Goal: Information Seeking & Learning: Learn about a topic

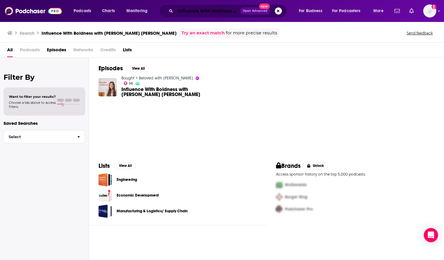
click at [239, 11] on input "Influence With Boldness with [PERSON_NAME] [PERSON_NAME]" at bounding box center [207, 10] width 65 height 9
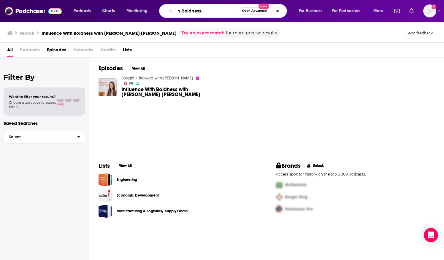
drag, startPoint x: 178, startPoint y: 9, endPoint x: 271, endPoint y: 10, distance: 92.6
click at [271, 10] on div "Influence With Boldness with [PERSON_NAME] [PERSON_NAME] Open Advanced New" at bounding box center [223, 11] width 128 height 14
paste input "The Girl Strong x Wonder Girls Podcast"
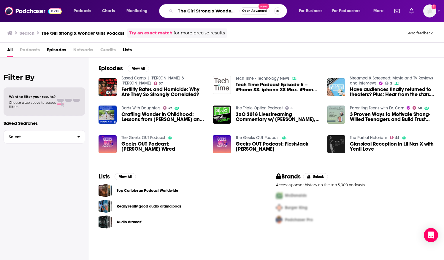
click at [190, 10] on input "The Girl Strong x Wonder Girls Podcast" at bounding box center [207, 10] width 64 height 9
click at [231, 9] on input "The Girl Strong x Wonder Girls Podcast" at bounding box center [207, 10] width 64 height 9
click at [228, 10] on input "The Girl Strong x Wonder Girls Podcast" at bounding box center [207, 10] width 64 height 9
drag, startPoint x: 212, startPoint y: 11, endPoint x: 269, endPoint y: 11, distance: 56.7
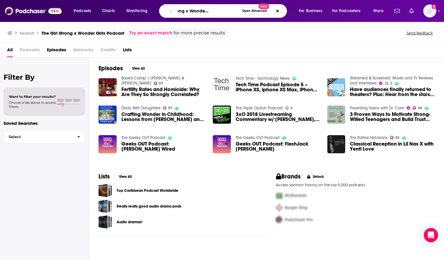
click at [269, 11] on div "The Girl Strong x Wonder Girls Podcast Open Advanced New" at bounding box center [223, 11] width 128 height 14
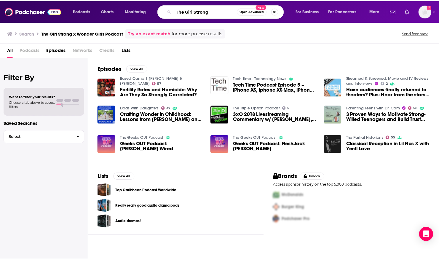
scroll to position [0, 0]
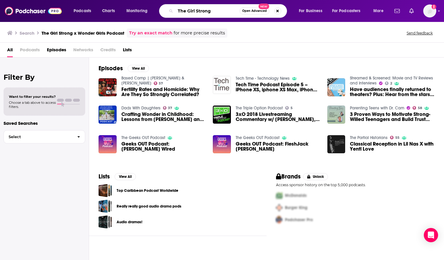
type input "The Girl Strong"
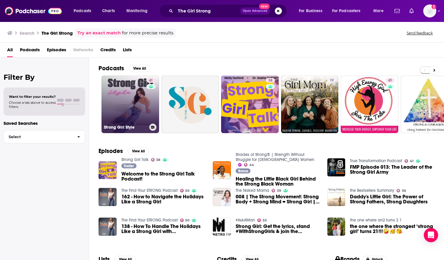
click at [123, 101] on link "41 Strong Girl Style" at bounding box center [130, 105] width 58 height 58
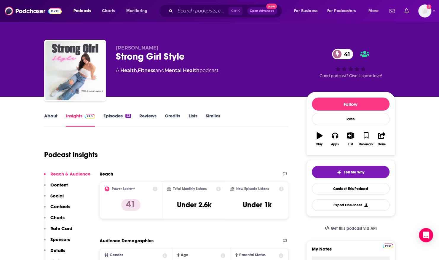
click at [55, 118] on link "About" at bounding box center [50, 120] width 13 height 14
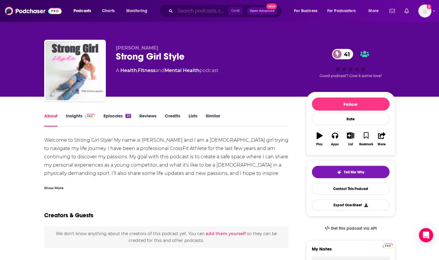
click at [184, 8] on input "Search podcasts, credits, & more..." at bounding box center [201, 10] width 53 height 9
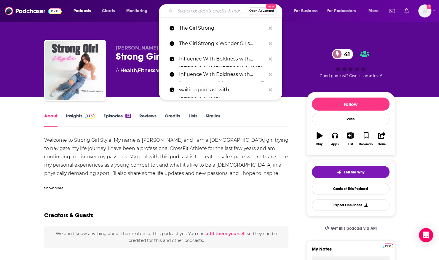
paste input "Wonder Girls Podcast"
type input "Wonder Girls Podcast"
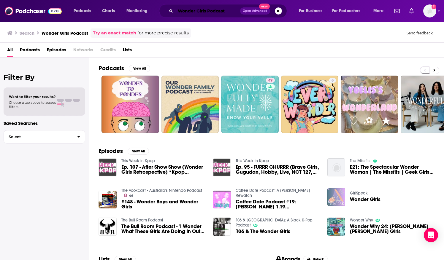
click at [187, 11] on input "Wonder Girls Podcast" at bounding box center [207, 10] width 65 height 9
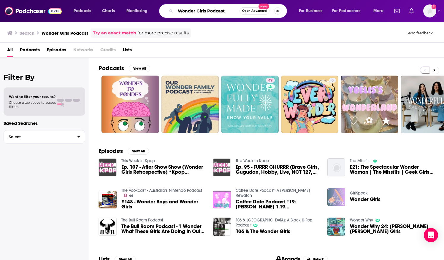
click at [187, 11] on input "Wonder Girls Podcast" at bounding box center [207, 10] width 64 height 9
click at [190, 11] on input "Girls Podcast" at bounding box center [207, 10] width 64 height 9
type input "Girls strong"
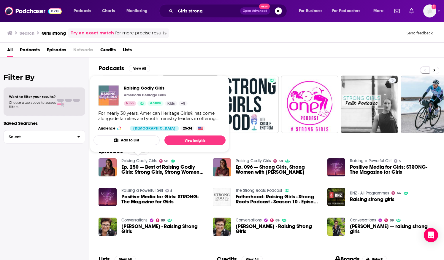
click at [134, 159] on link "Raising Godly Girls" at bounding box center [138, 160] width 35 height 5
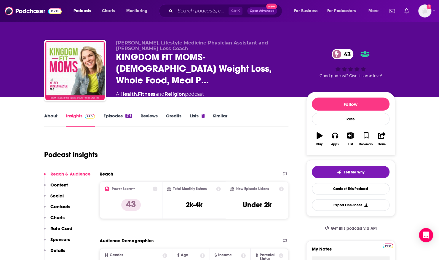
click at [49, 114] on link "About" at bounding box center [50, 120] width 13 height 14
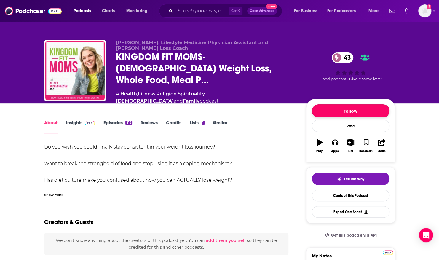
click at [374, 104] on button "Follow" at bounding box center [351, 110] width 78 height 13
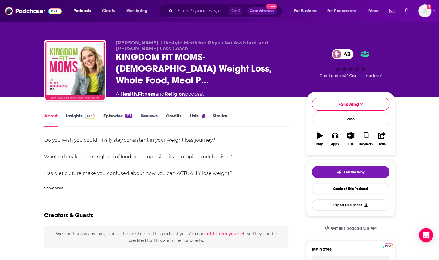
click at [47, 185] on div "Show More" at bounding box center [53, 188] width 19 height 6
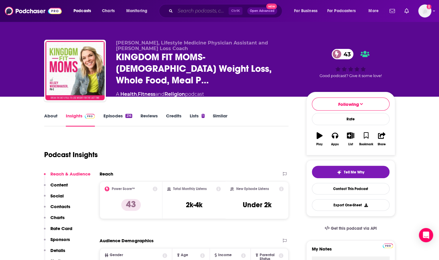
click at [208, 11] on input "Search podcasts, credits, & more..." at bounding box center [201, 10] width 53 height 9
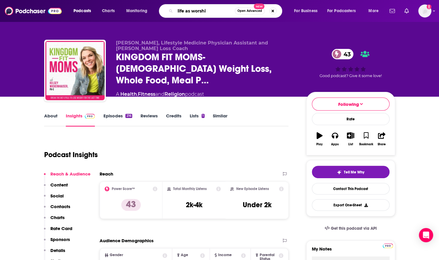
type input "life as worship"
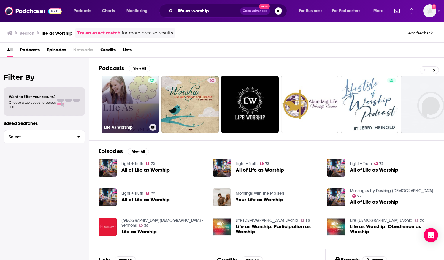
click at [140, 89] on link "Life As Worship" at bounding box center [130, 105] width 58 height 58
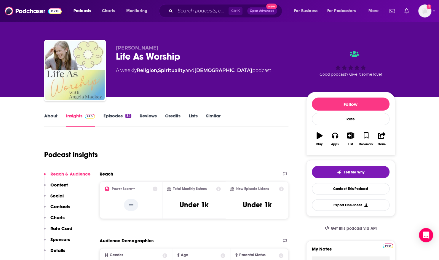
click at [49, 116] on link "About" at bounding box center [50, 120] width 13 height 14
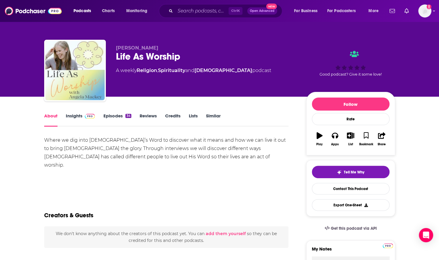
click at [114, 116] on link "Episodes 34" at bounding box center [117, 120] width 28 height 14
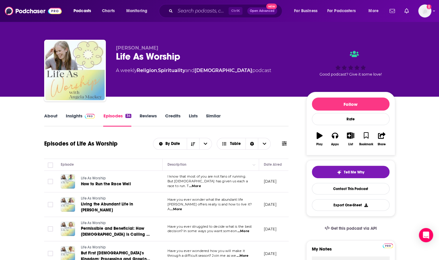
click at [125, 47] on span "[PERSON_NAME]" at bounding box center [137, 48] width 42 height 6
drag, startPoint x: 116, startPoint y: 47, endPoint x: 179, endPoint y: 57, distance: 63.2
click at [179, 57] on div "[PERSON_NAME] Life As Worship A weekly Religion , Spirituality and [DEMOGRAPHIC…" at bounding box center [206, 68] width 181 height 47
copy div "[PERSON_NAME] Life As Worship"
click at [72, 116] on link "Insights" at bounding box center [80, 120] width 29 height 14
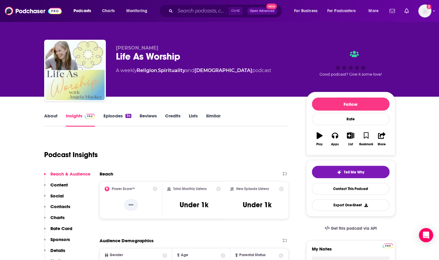
click at [21, 34] on div "[PERSON_NAME] Life As Worship A weekly Religion , Spirituality and [DEMOGRAPHIC…" at bounding box center [219, 48] width 439 height 97
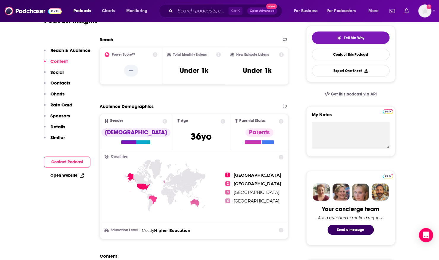
scroll to position [88, 0]
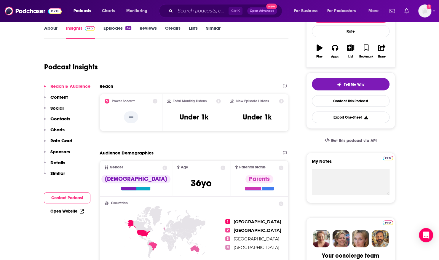
click at [118, 27] on link "Episodes 34" at bounding box center [117, 32] width 28 height 14
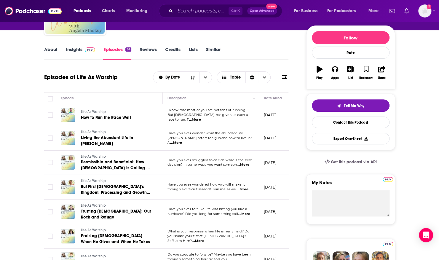
scroll to position [83, 0]
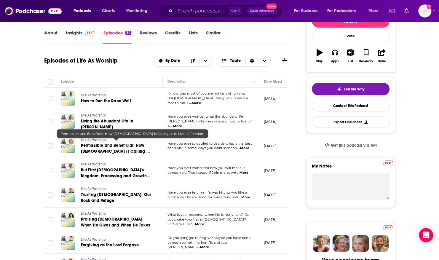
click at [104, 144] on span "Permissible and Beneficial: How [DEMOGRAPHIC_DATA] is Calling us to Live in Fre…" at bounding box center [116, 151] width 70 height 17
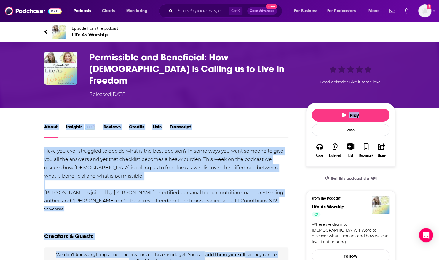
drag, startPoint x: 439, startPoint y: 65, endPoint x: 444, endPoint y: 96, distance: 31.9
click at [439, 96] on html "Podcasts Charts Monitoring Ctrl K Open Advanced New For Business For Podcasters…" at bounding box center [219, 130] width 439 height 260
drag, startPoint x: 444, startPoint y: 96, endPoint x: 360, endPoint y: 37, distance: 102.6
click at [360, 37] on link "Episode from the podcast Life As Worship" at bounding box center [219, 32] width 351 height 14
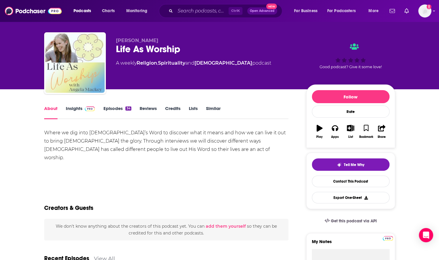
scroll to position [6, 0]
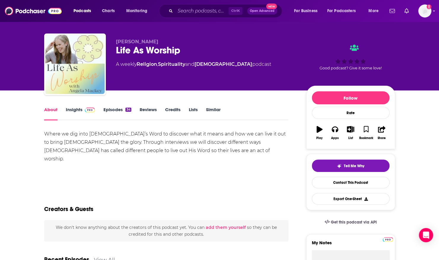
click at [111, 109] on link "Episodes 34" at bounding box center [117, 114] width 28 height 14
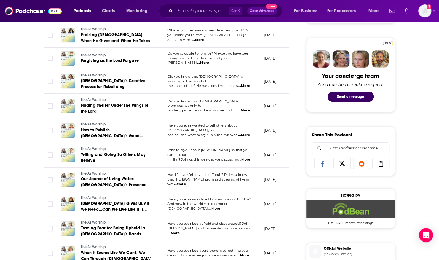
scroll to position [40, 0]
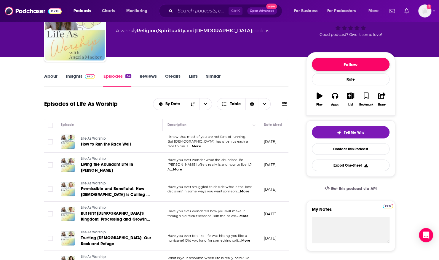
click at [340, 66] on button "Follow" at bounding box center [351, 64] width 78 height 13
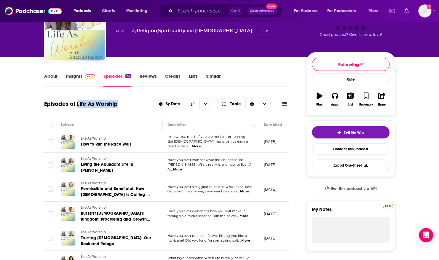
drag, startPoint x: 76, startPoint y: 103, endPoint x: 119, endPoint y: 105, distance: 43.1
click at [119, 105] on div "Episodes of Life As Worship By Date Table" at bounding box center [166, 103] width 245 height 15
copy h1 "Life As Worship"
click at [185, 10] on input "Search podcasts, credits, & more..." at bounding box center [201, 10] width 53 height 9
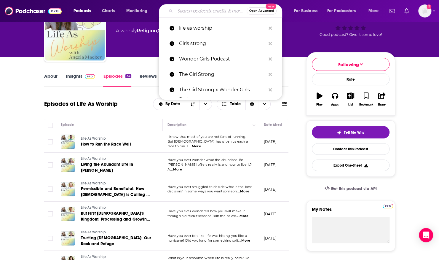
click at [72, 76] on link "Insights" at bounding box center [80, 80] width 29 height 14
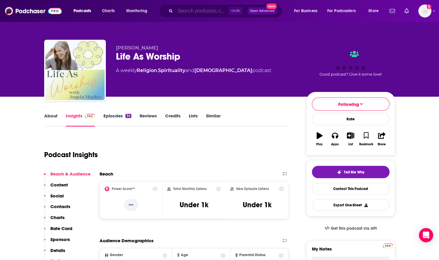
click at [203, 12] on input "Search podcasts, credits, & more..." at bounding box center [201, 10] width 53 height 9
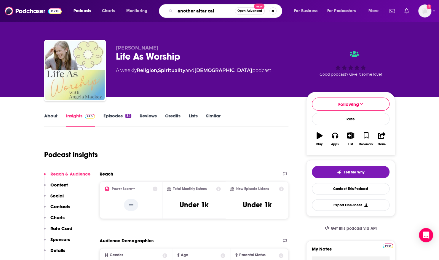
type input "another altar call"
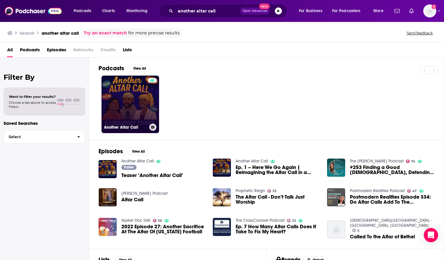
click at [123, 93] on link "Another Altar Call" at bounding box center [130, 105] width 58 height 58
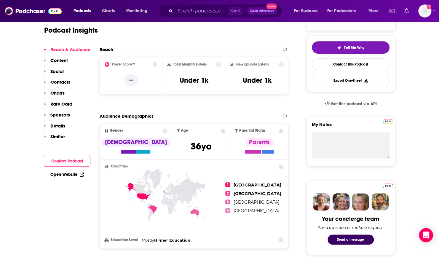
scroll to position [142, 0]
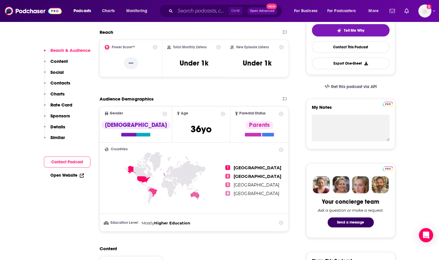
click at [282, 113] on icon at bounding box center [281, 114] width 5 height 5
click at [163, 113] on icon at bounding box center [165, 114] width 5 height 5
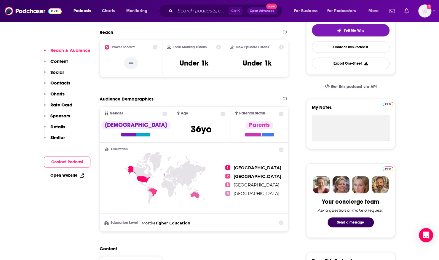
click at [60, 104] on p "Rate Card" at bounding box center [61, 105] width 22 height 6
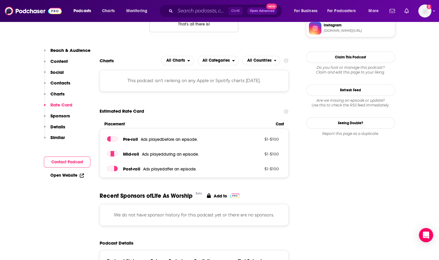
scroll to position [549, 0]
